Goal: Browse casually: Explore the website without a specific task or goal

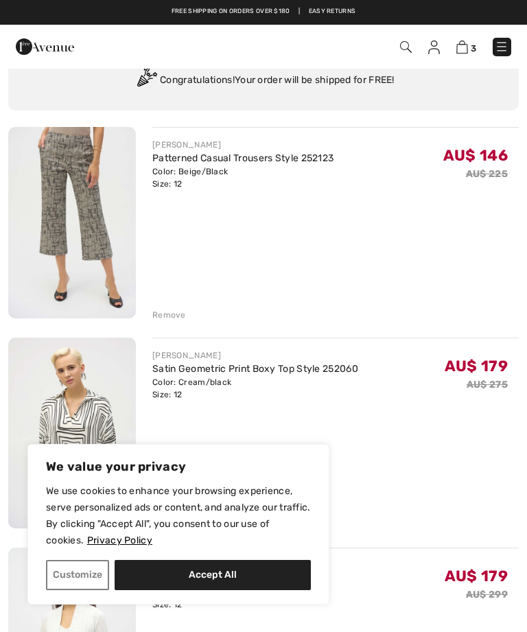
scroll to position [76, 0]
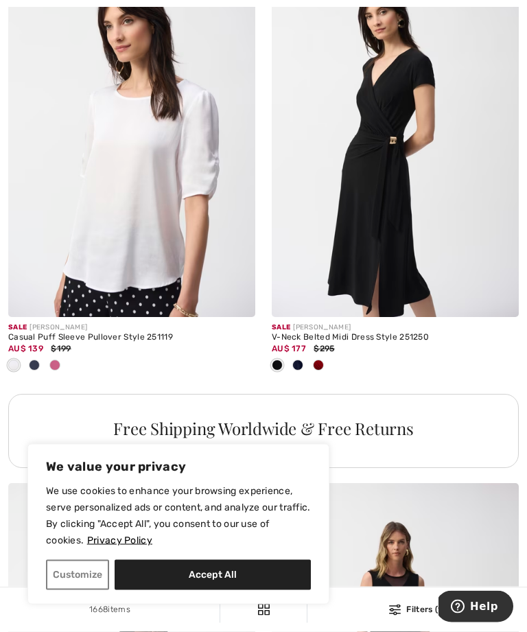
scroll to position [2434, 0]
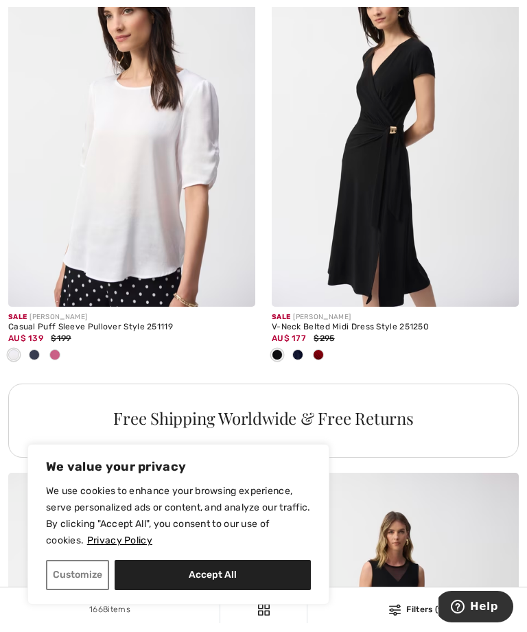
click at [88, 121] on img at bounding box center [131, 121] width 247 height 371
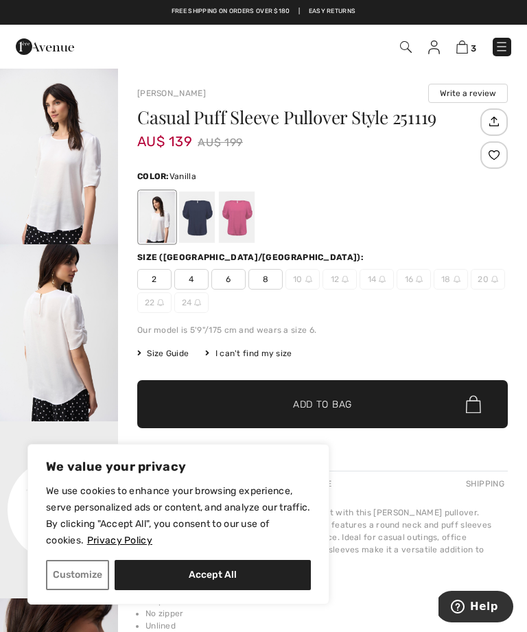
click at [204, 220] on div at bounding box center [197, 217] width 36 height 51
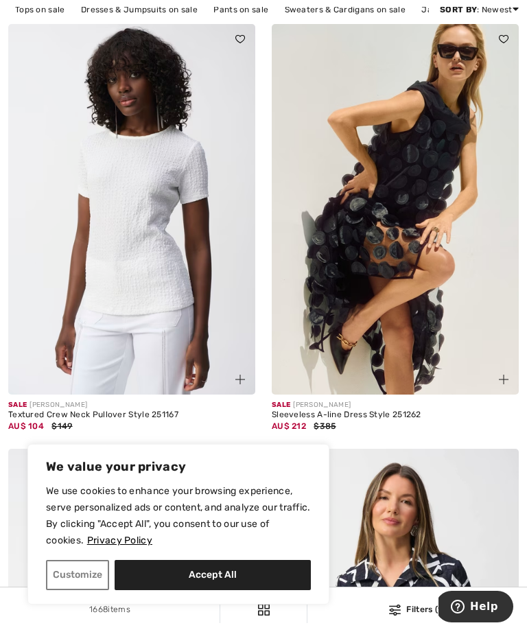
scroll to position [135, 0]
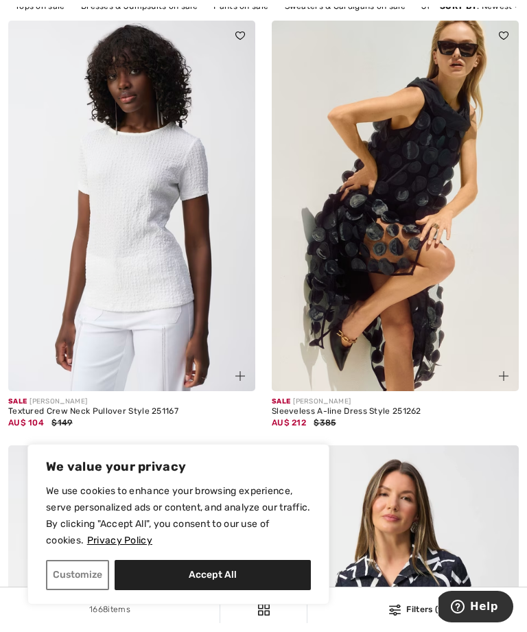
click at [148, 288] on img at bounding box center [131, 206] width 247 height 371
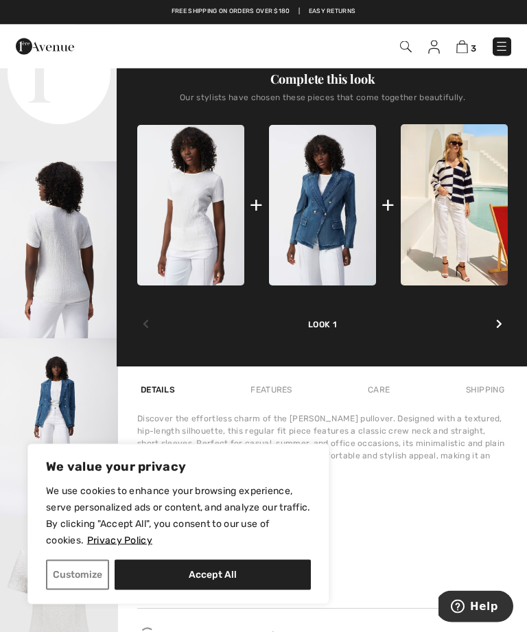
scroll to position [440, 0]
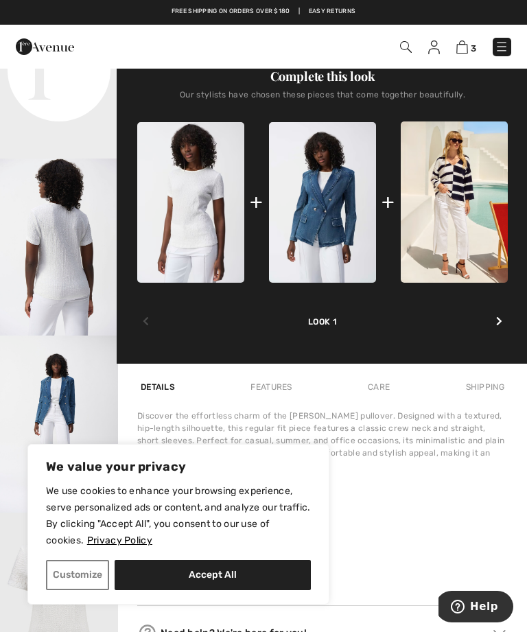
click at [67, 321] on img "3 / 5" at bounding box center [59, 247] width 118 height 177
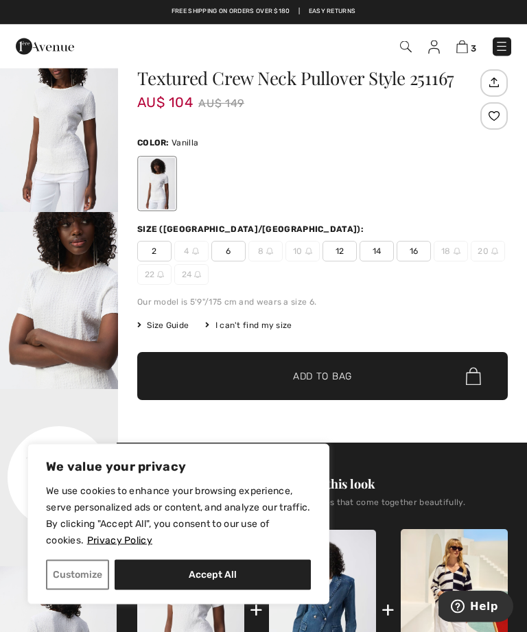
scroll to position [23, 0]
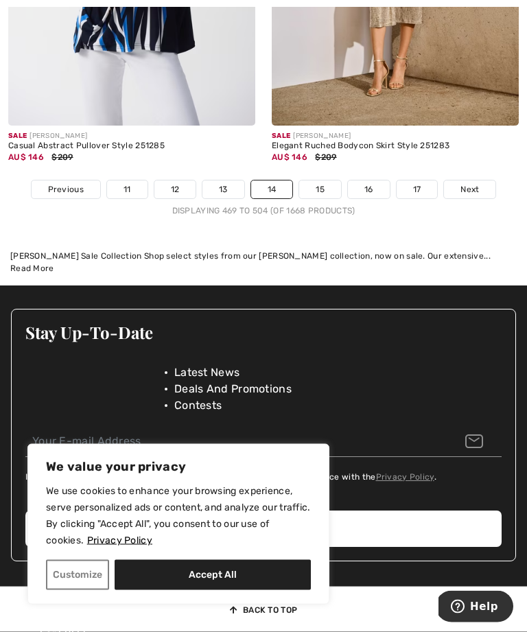
scroll to position [8023, 0]
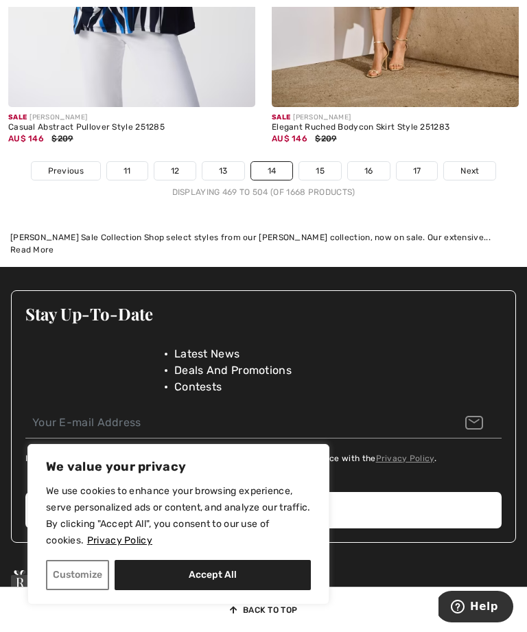
click at [473, 165] on span "Next" at bounding box center [470, 171] width 19 height 12
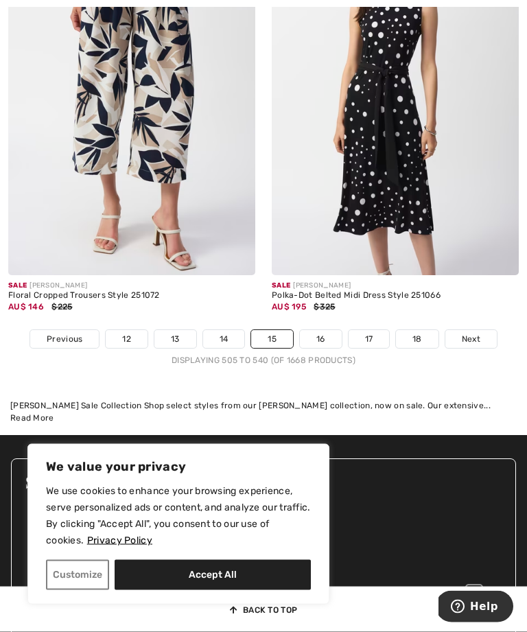
scroll to position [7833, 0]
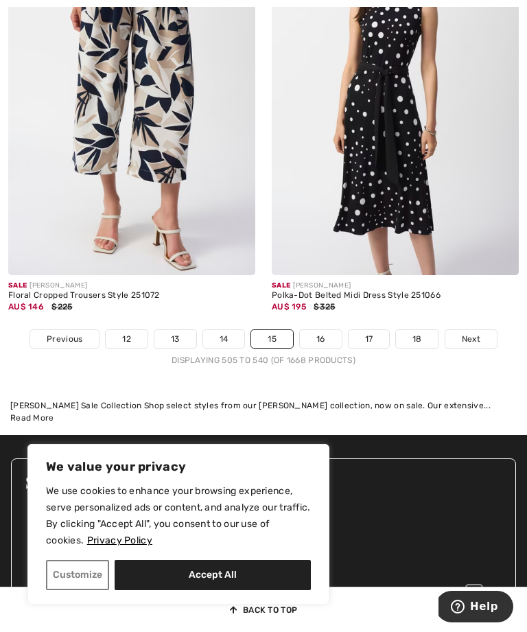
click at [475, 333] on span "Next" at bounding box center [471, 339] width 19 height 12
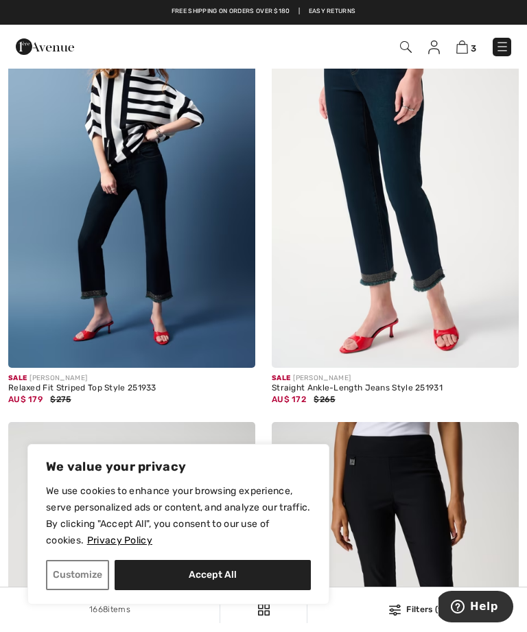
scroll to position [2840, 0]
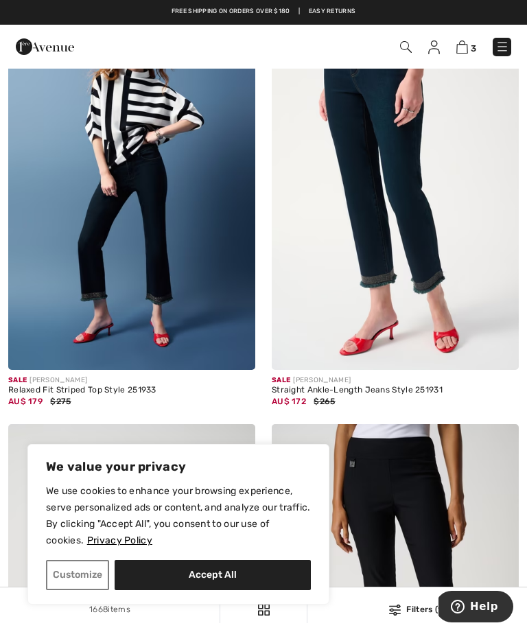
click at [431, 233] on img at bounding box center [395, 184] width 247 height 371
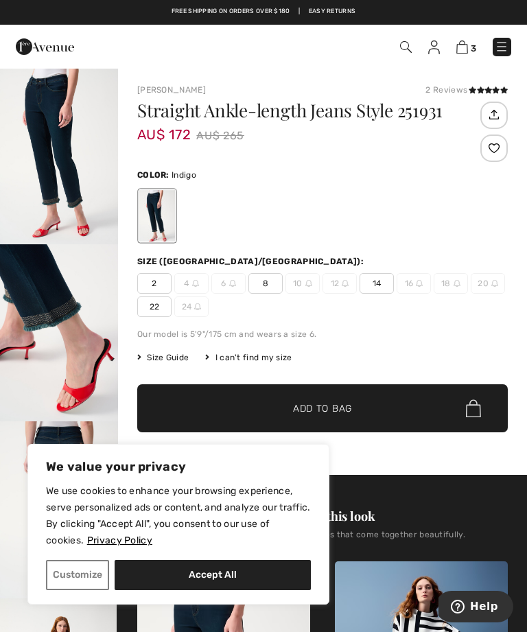
click at [56, 144] on img "1 / 9" at bounding box center [59, 155] width 118 height 177
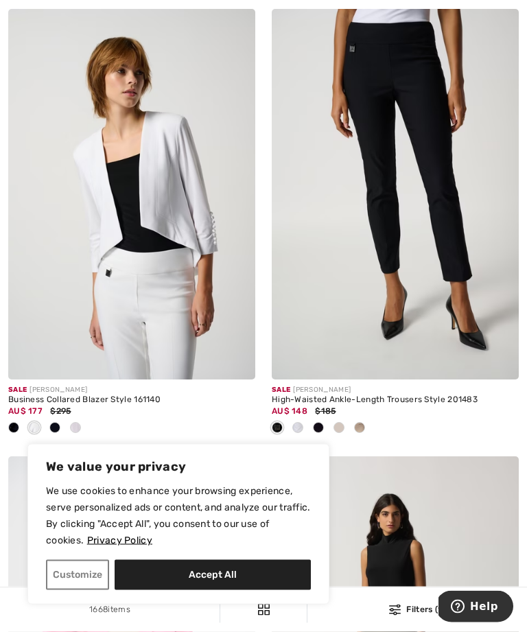
scroll to position [3290, 0]
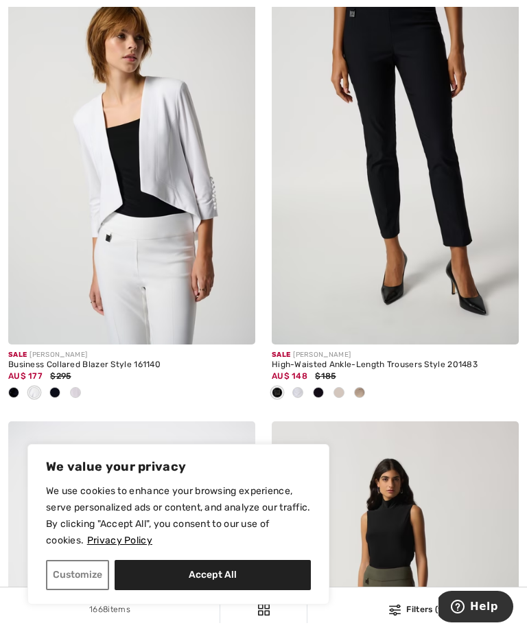
click at [112, 135] on img at bounding box center [131, 159] width 247 height 371
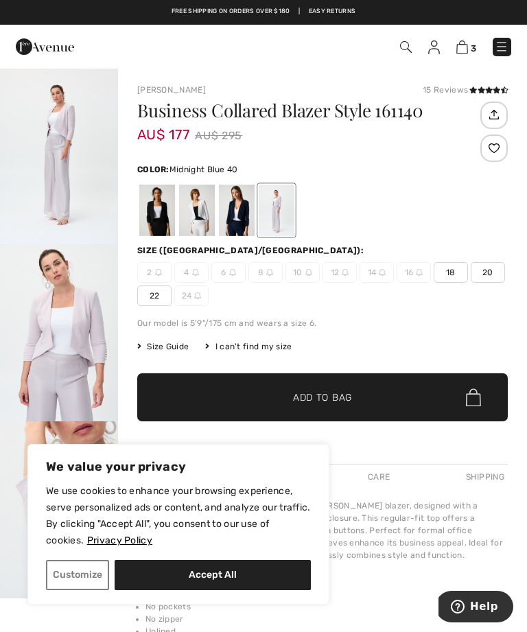
click at [245, 209] on div at bounding box center [237, 210] width 36 height 51
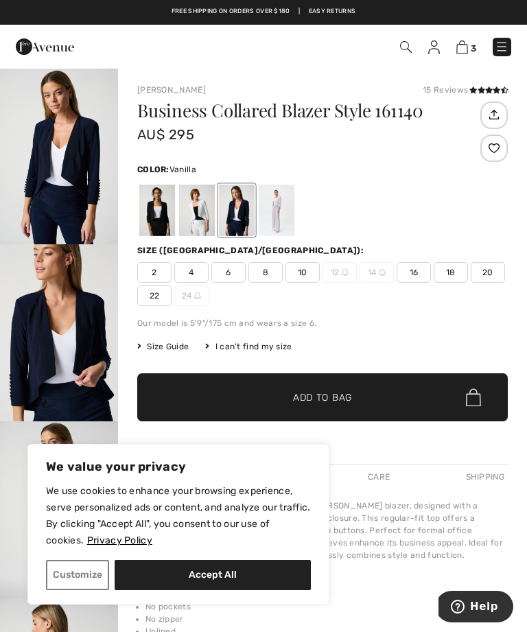
click at [202, 215] on div at bounding box center [197, 210] width 36 height 51
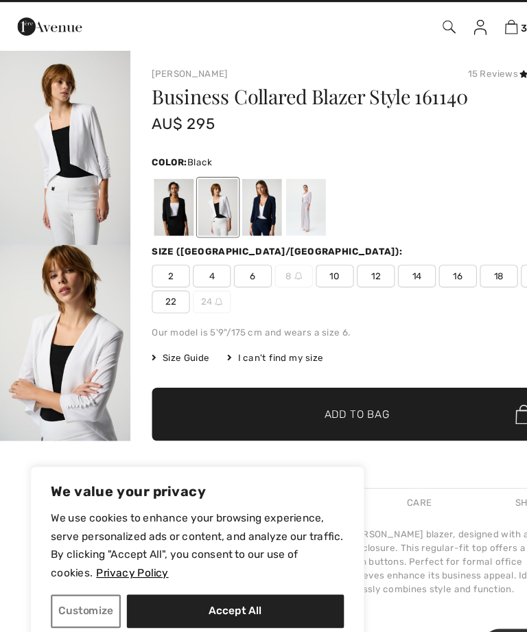
click at [157, 195] on div at bounding box center [157, 210] width 36 height 51
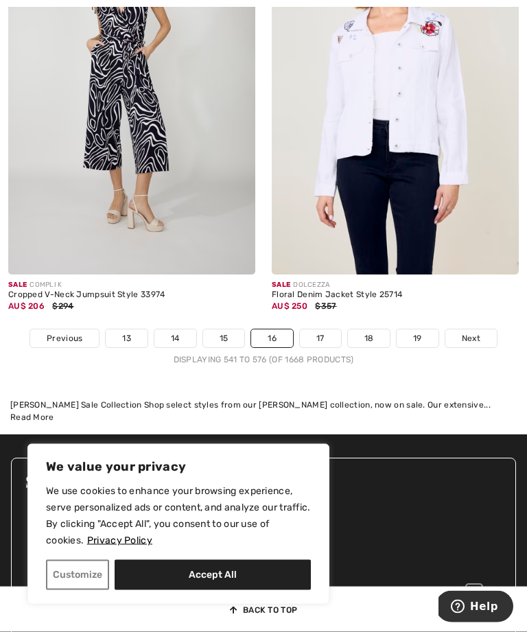
scroll to position [7992, 0]
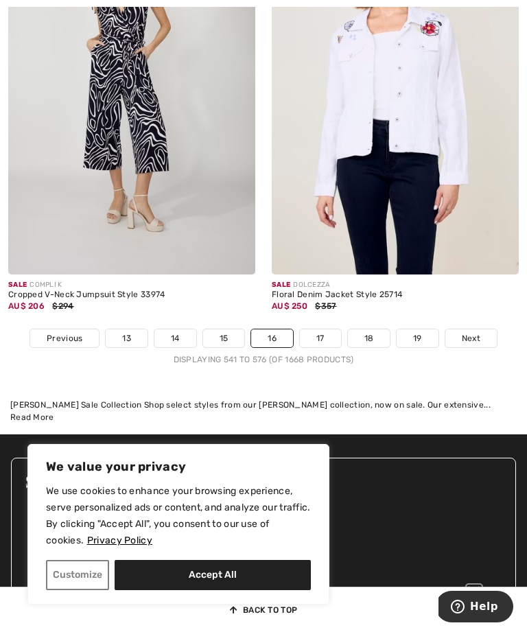
click at [474, 332] on span "Next" at bounding box center [471, 338] width 19 height 12
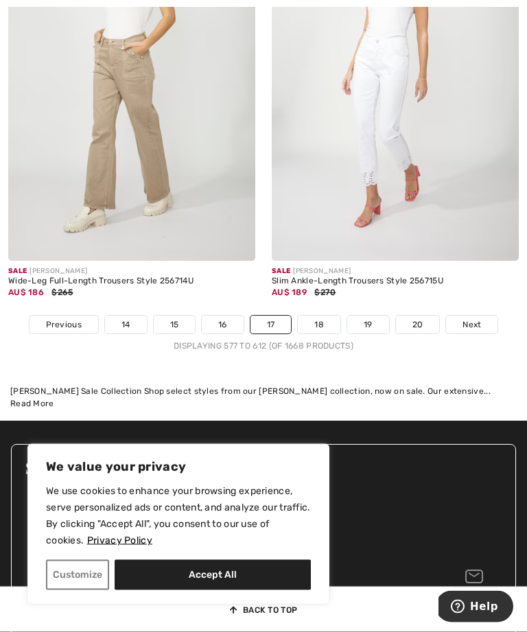
scroll to position [7870, 0]
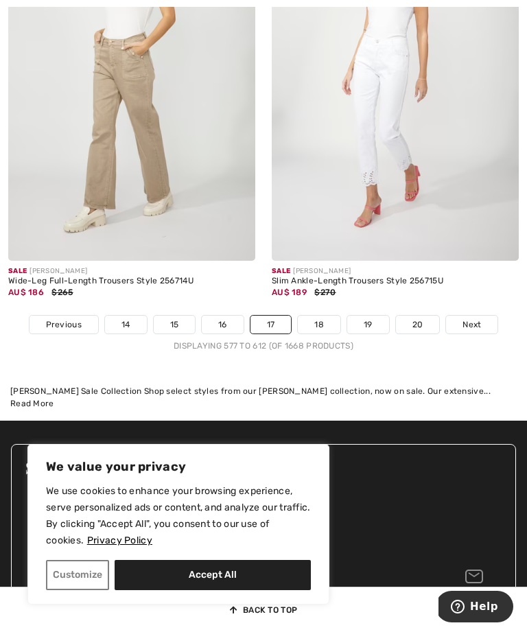
click at [473, 319] on span "Next" at bounding box center [472, 325] width 19 height 12
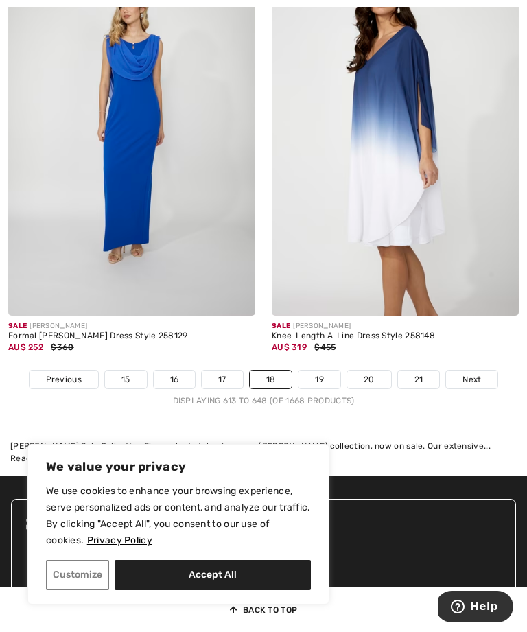
scroll to position [7752, 0]
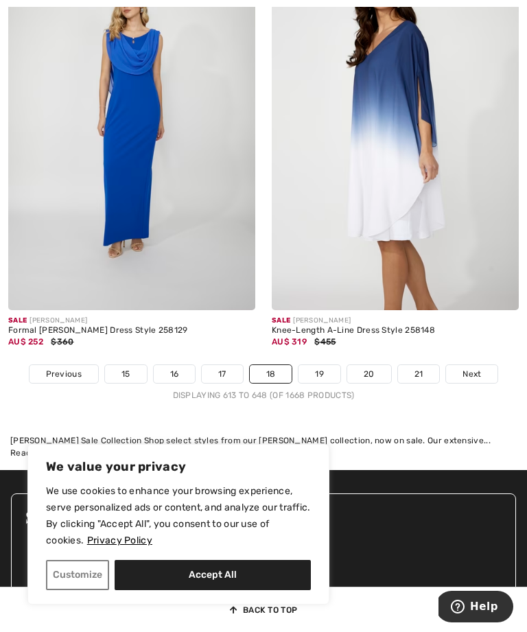
click at [479, 368] on span "Next" at bounding box center [472, 374] width 19 height 12
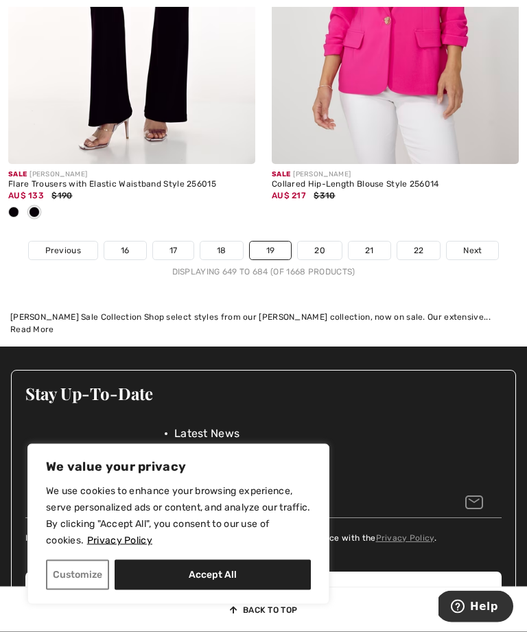
scroll to position [7984, 0]
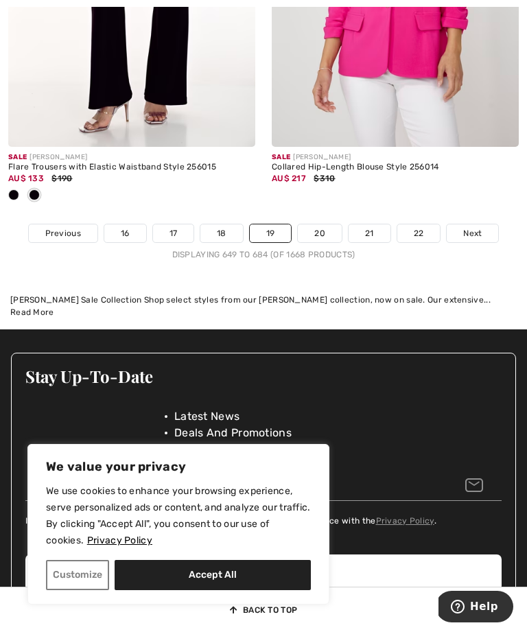
click at [476, 227] on span "Next" at bounding box center [472, 233] width 19 height 12
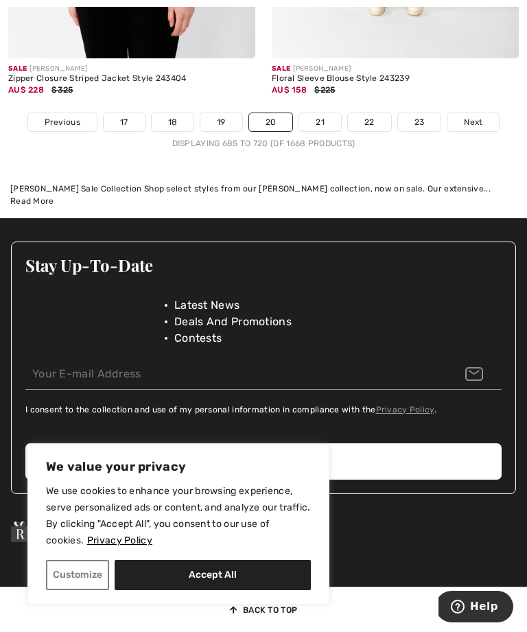
scroll to position [8173, 0]
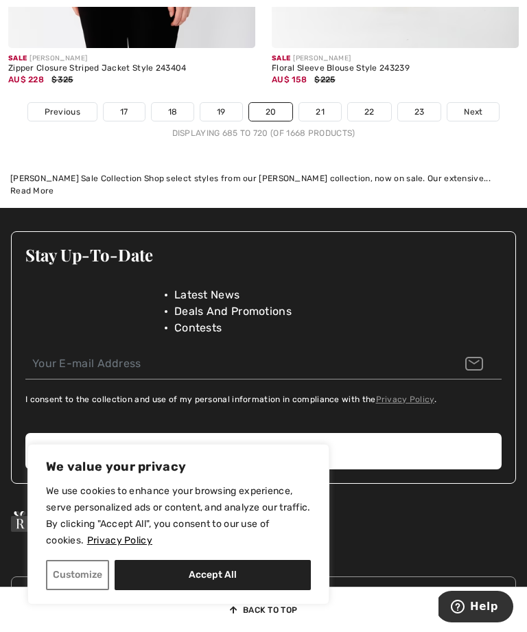
click at [474, 106] on span "Next" at bounding box center [473, 112] width 19 height 12
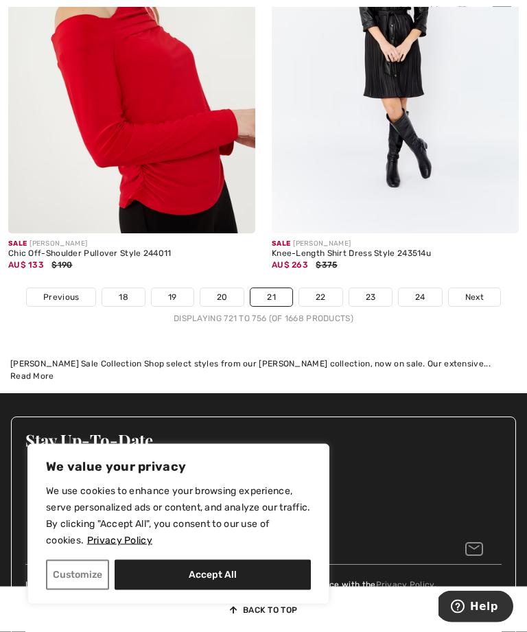
scroll to position [7874, 0]
click at [477, 291] on span "Next" at bounding box center [475, 297] width 19 height 12
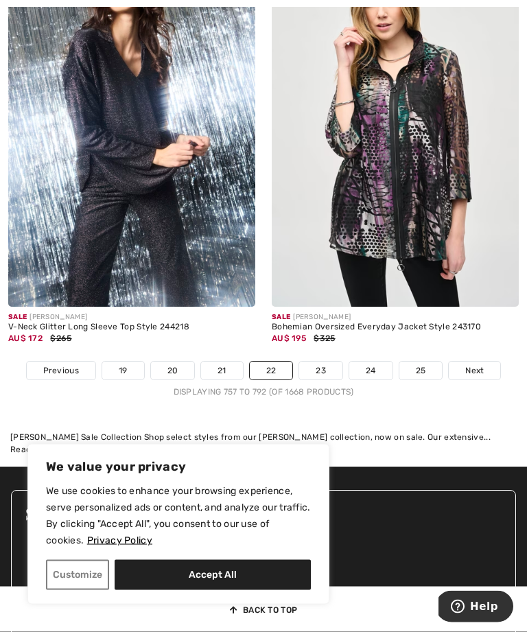
scroll to position [7869, 0]
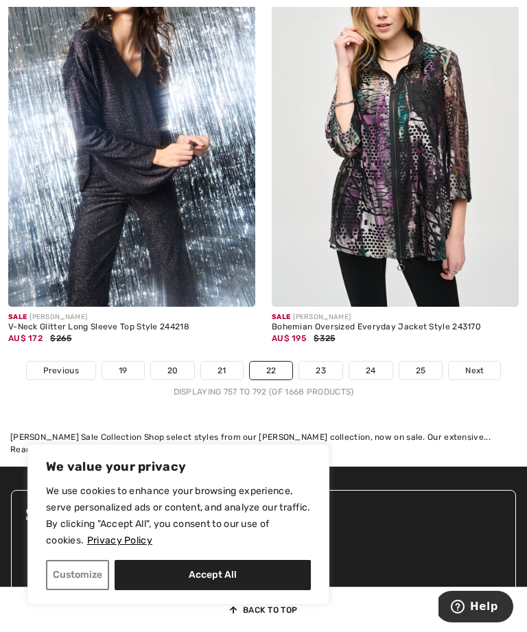
click at [481, 365] on span "Next" at bounding box center [475, 371] width 19 height 12
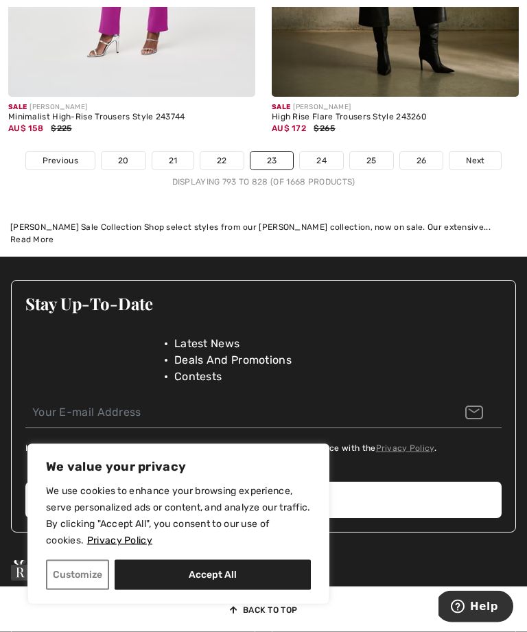
scroll to position [8147, 0]
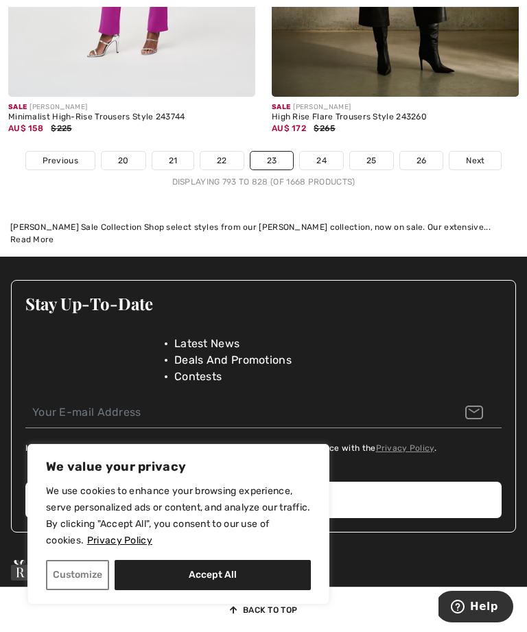
click at [482, 154] on span "Next" at bounding box center [475, 160] width 19 height 12
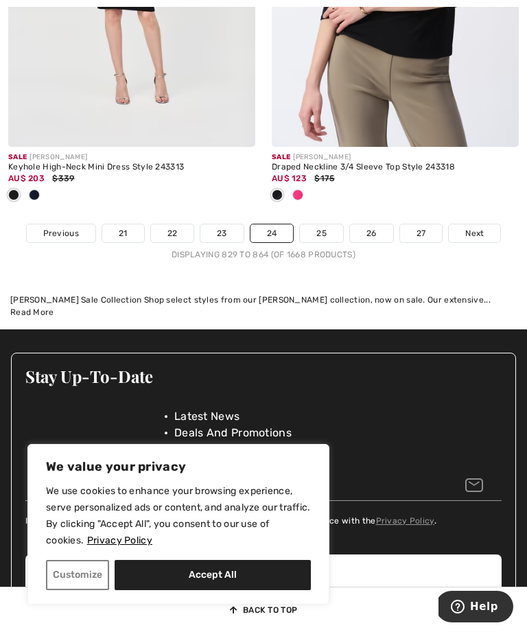
scroll to position [8145, 0]
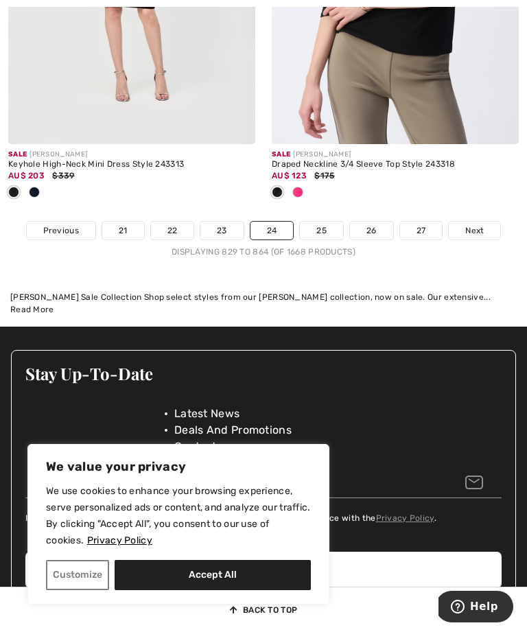
click at [478, 225] on span "Next" at bounding box center [475, 231] width 19 height 12
click at [476, 225] on span "Next" at bounding box center [475, 231] width 19 height 12
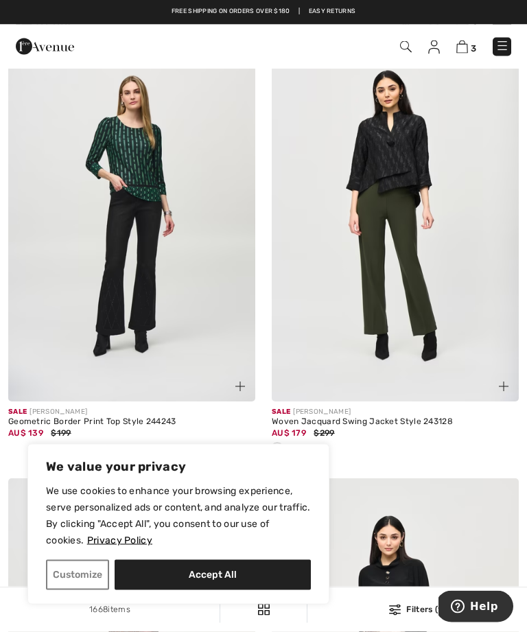
scroll to position [124, 0]
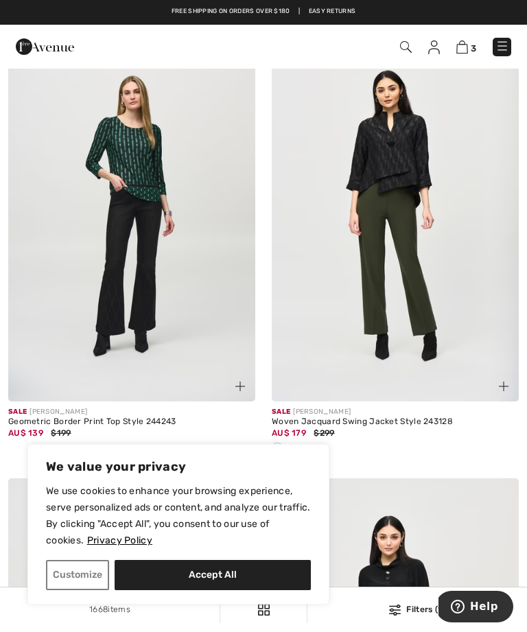
click at [118, 170] on img at bounding box center [131, 216] width 247 height 371
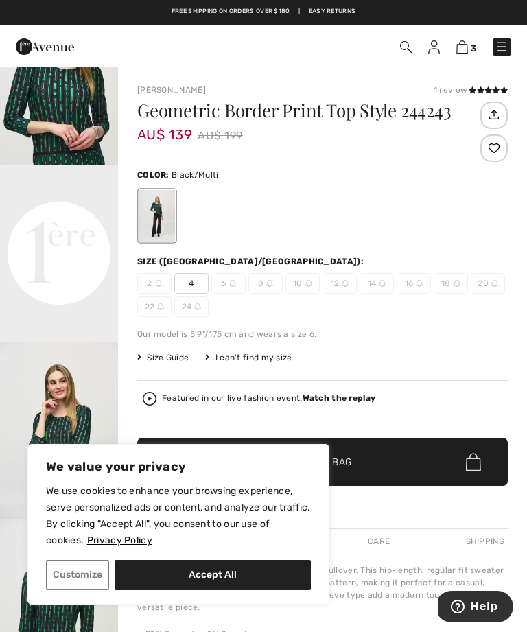
scroll to position [257, 0]
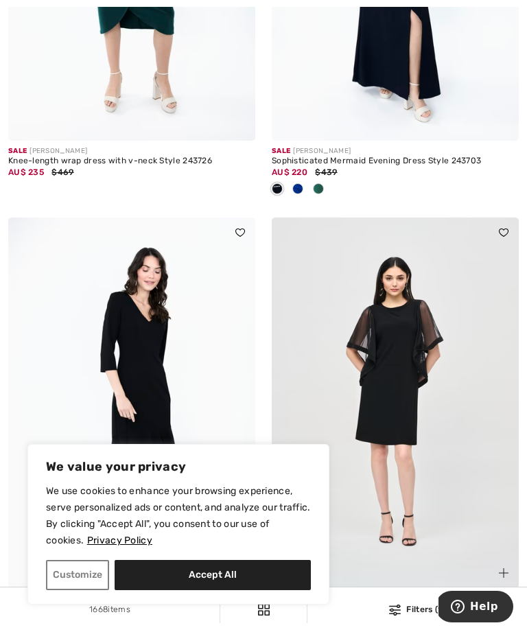
scroll to position [3606, 0]
